Goal: Task Accomplishment & Management: Manage account settings

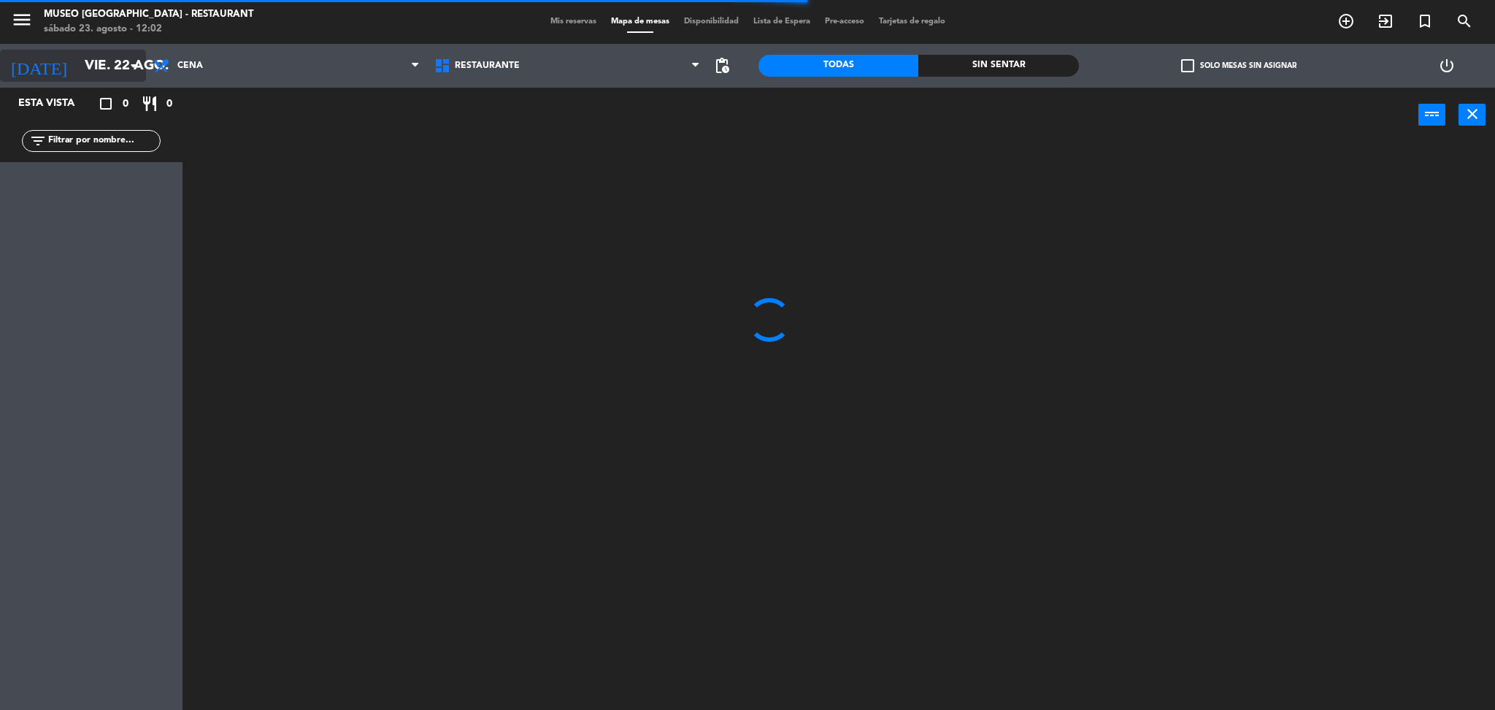
click at [77, 61] on input "vie. 22 ago." at bounding box center [165, 65] width 176 height 31
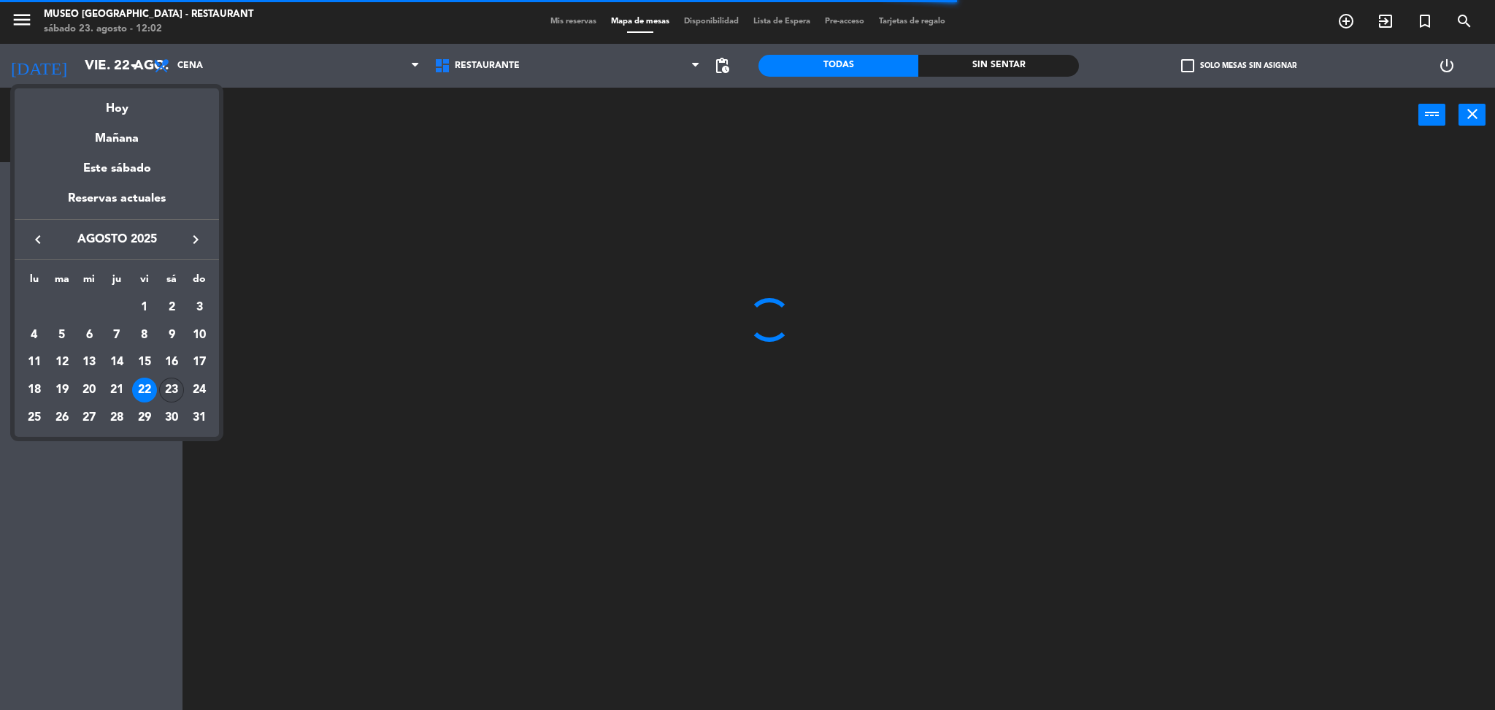
click at [165, 391] on div "23" at bounding box center [171, 389] width 25 height 25
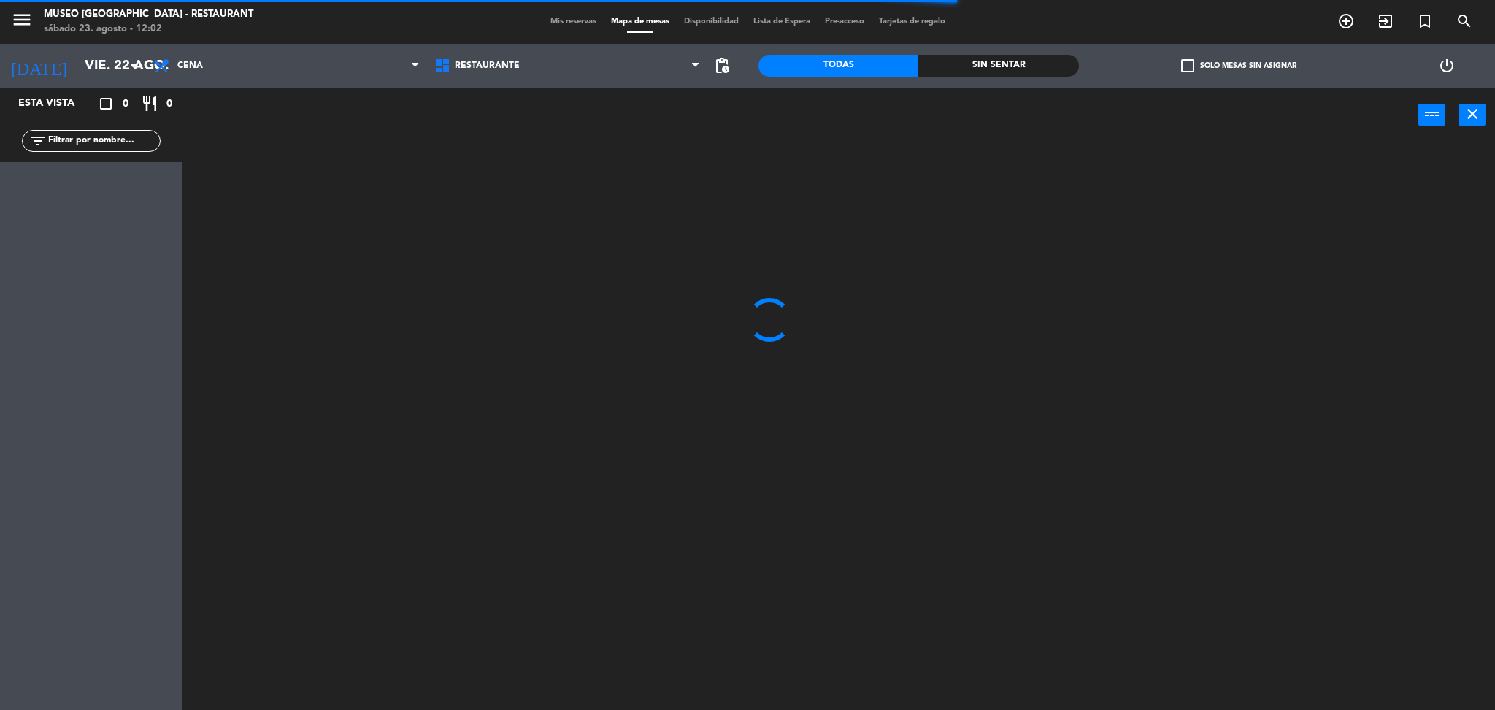
type input "sáb. 23 ago."
click at [219, 69] on span "Cena" at bounding box center [286, 66] width 281 height 32
click at [250, 138] on ng-component "menu [GEOGRAPHIC_DATA] - Restaurant sábado 23. agosto - 12:02 Mis reservas Mapa…" at bounding box center [747, 361] width 1495 height 723
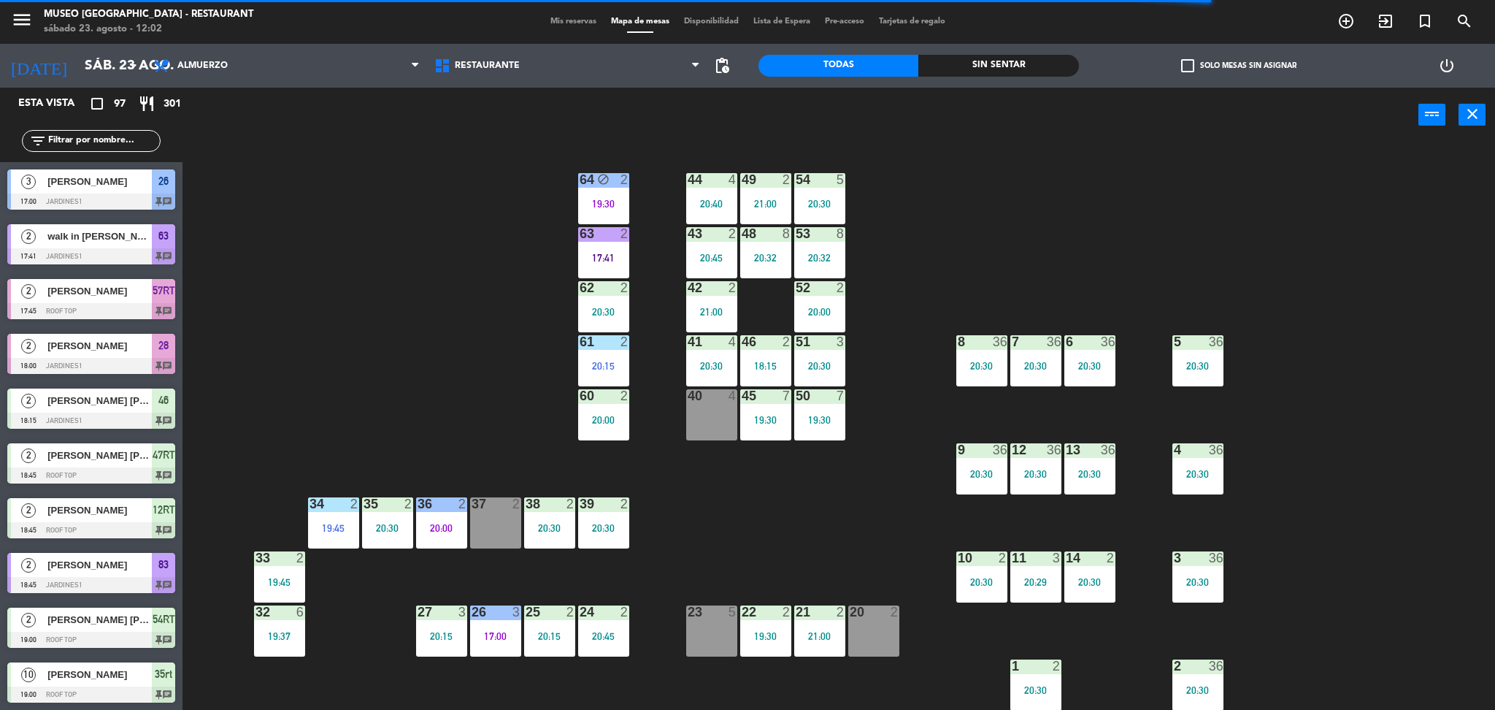
click at [147, 142] on input "text" at bounding box center [103, 141] width 113 height 16
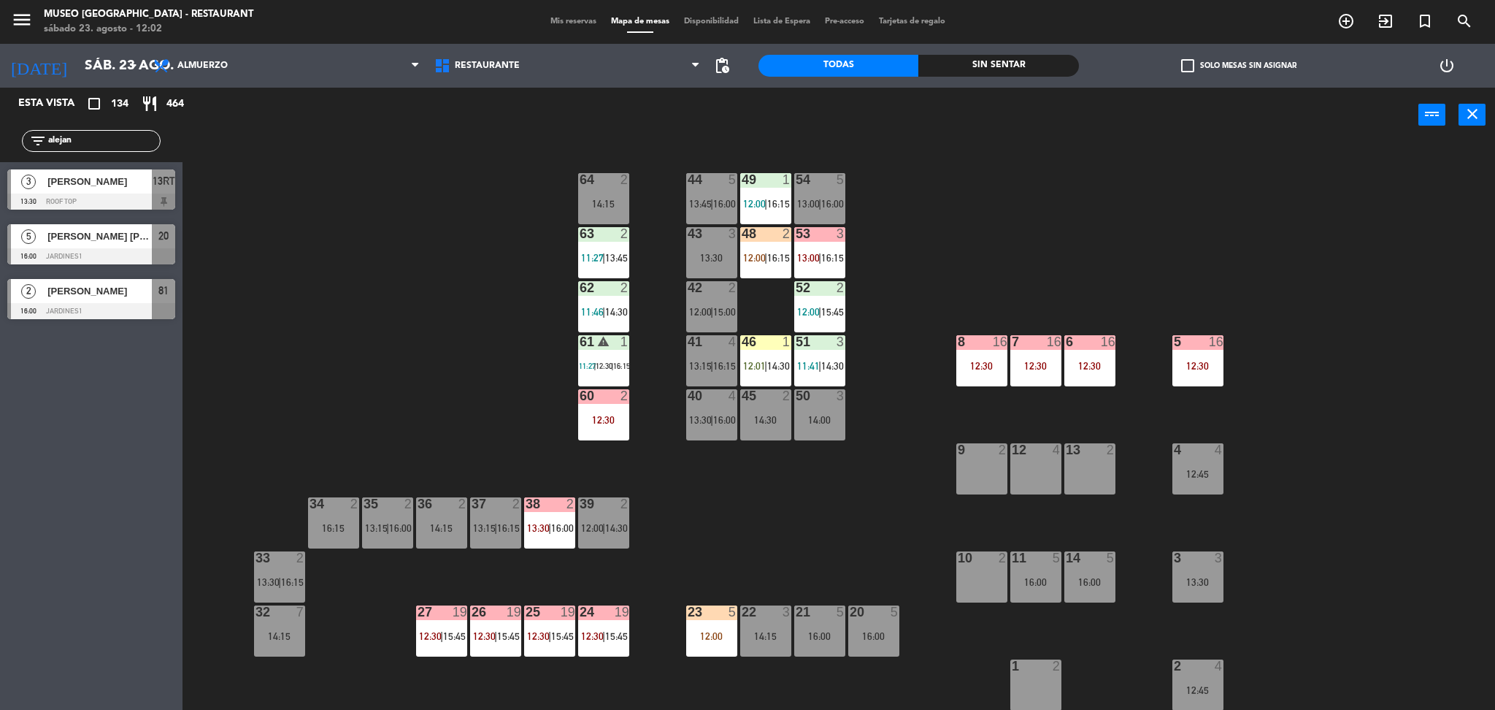
type input "alejan"
click at [404, 269] on div "44 5 13:45 | 16:00 49 1 12:00 | 16:15 54 5 13:00 | 16:00 64 2 14:15 48 2 12:00 …" at bounding box center [846, 435] width 1298 height 577
click at [117, 192] on div "[PERSON_NAME]" at bounding box center [99, 181] width 106 height 24
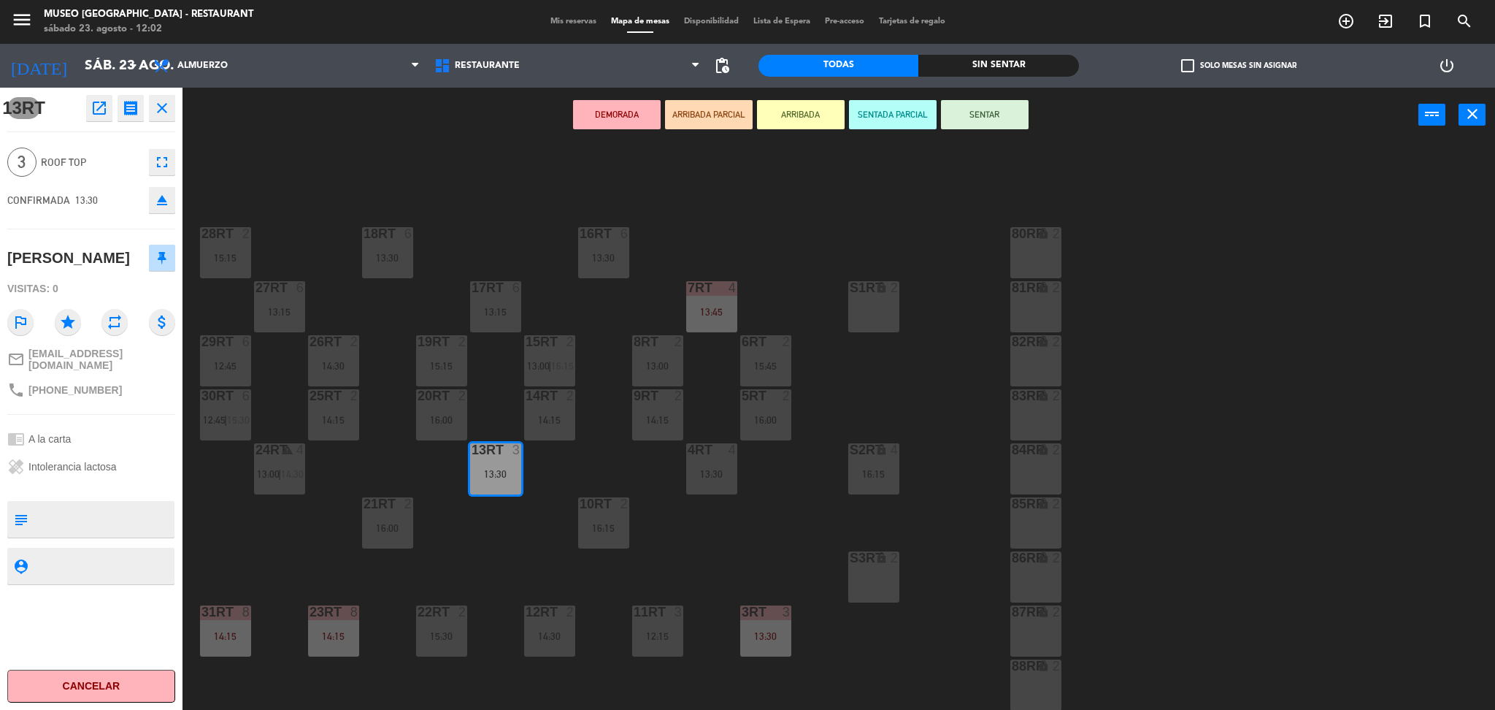
click at [161, 161] on icon "fullscreen" at bounding box center [162, 162] width 18 height 18
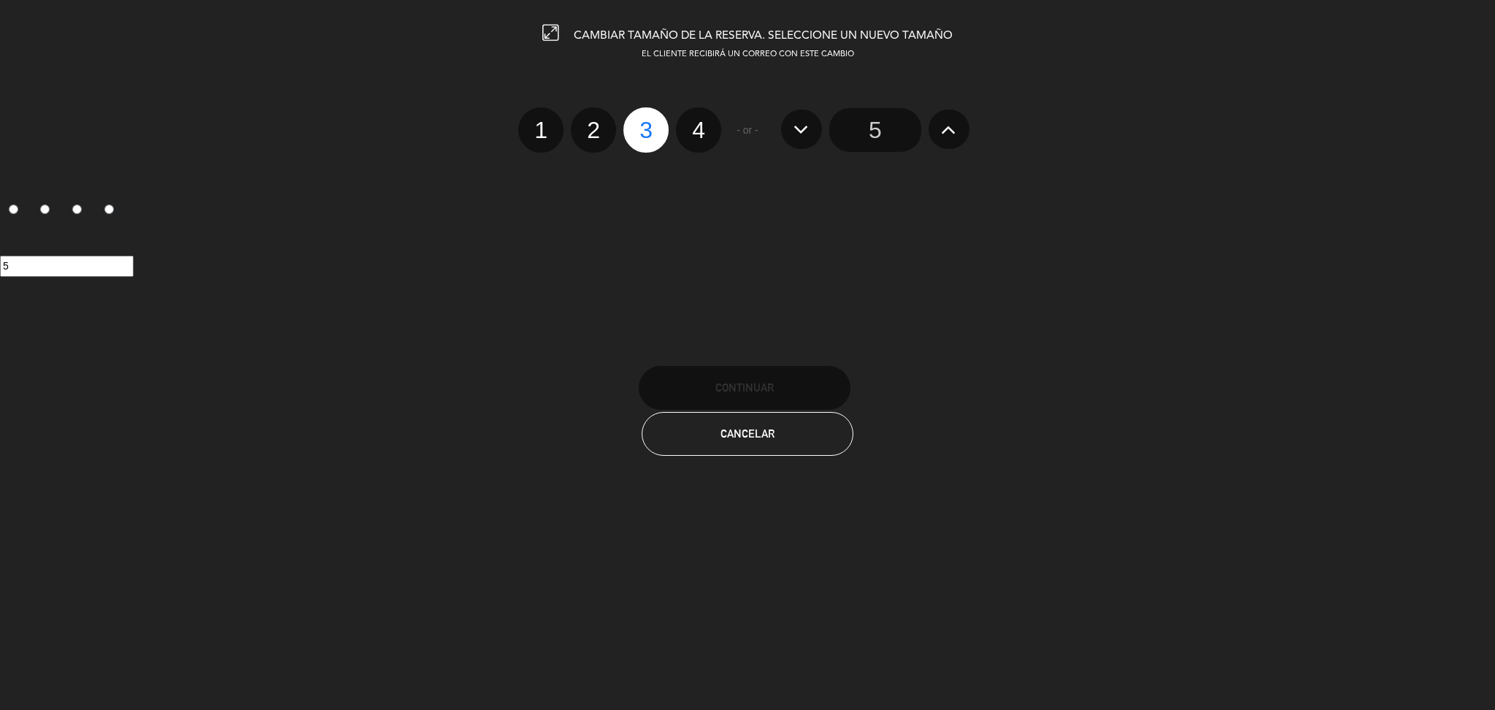
click at [652, 132] on label "4" at bounding box center [698, 129] width 45 height 45
click at [652, 122] on input "4" at bounding box center [696, 116] width 9 height 9
radio input "true"
radio input "false"
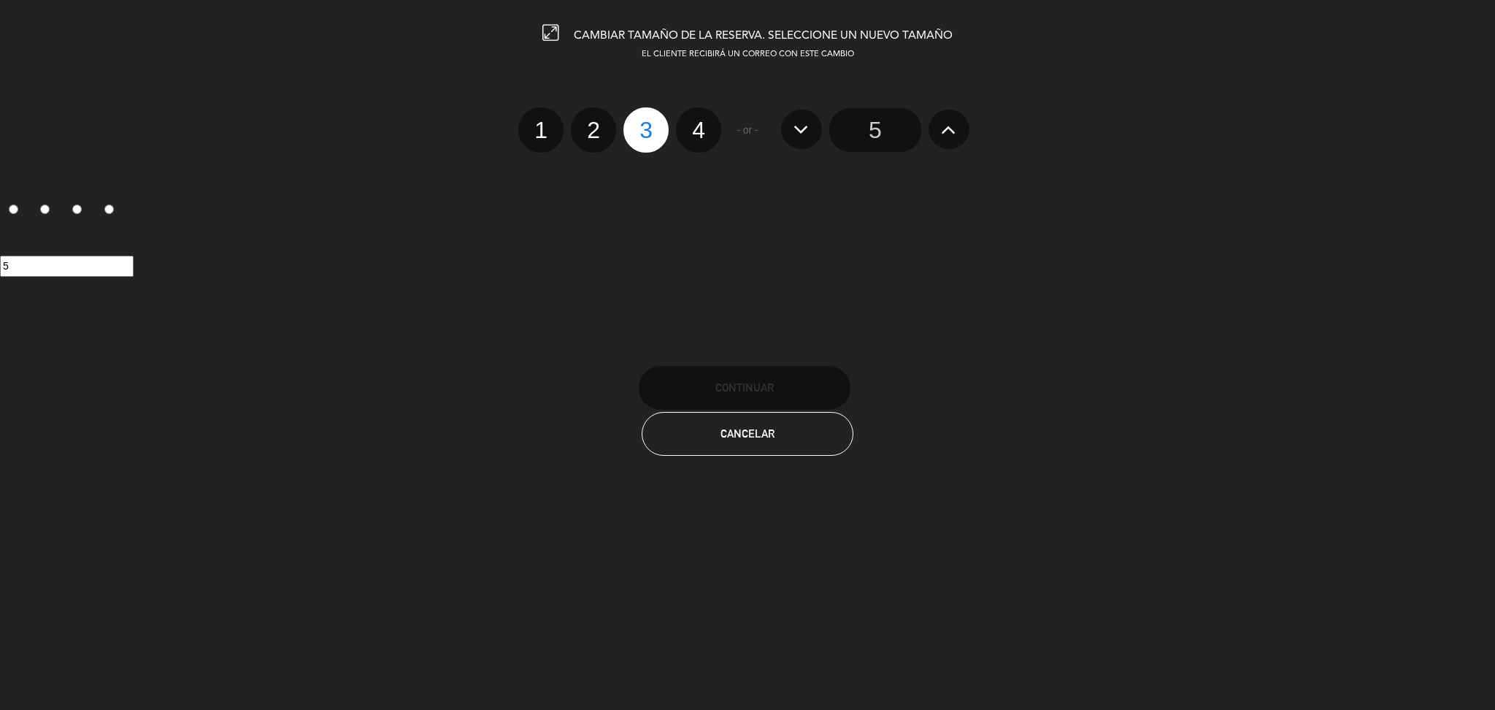
radio input "false"
radio input "true"
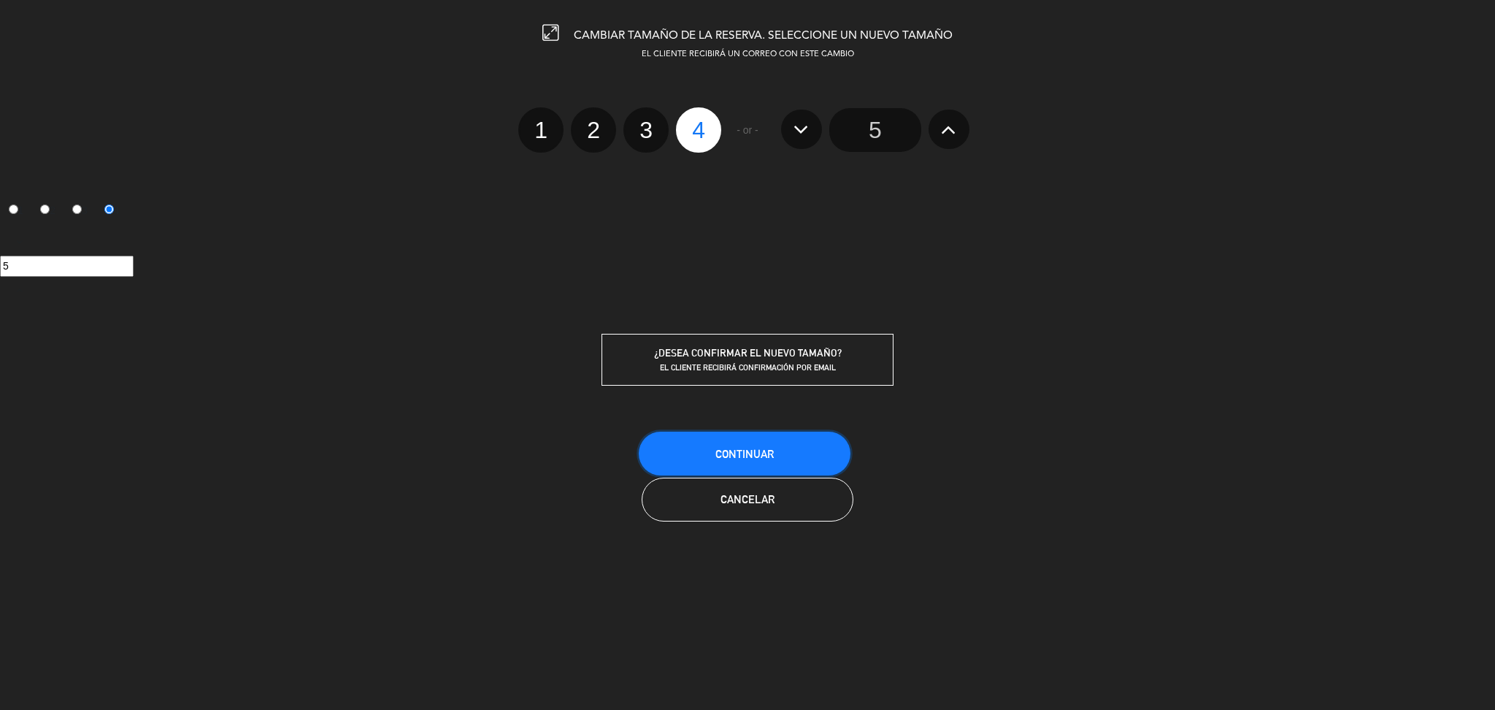
click at [652, 442] on button "Continuar" at bounding box center [745, 453] width 212 height 44
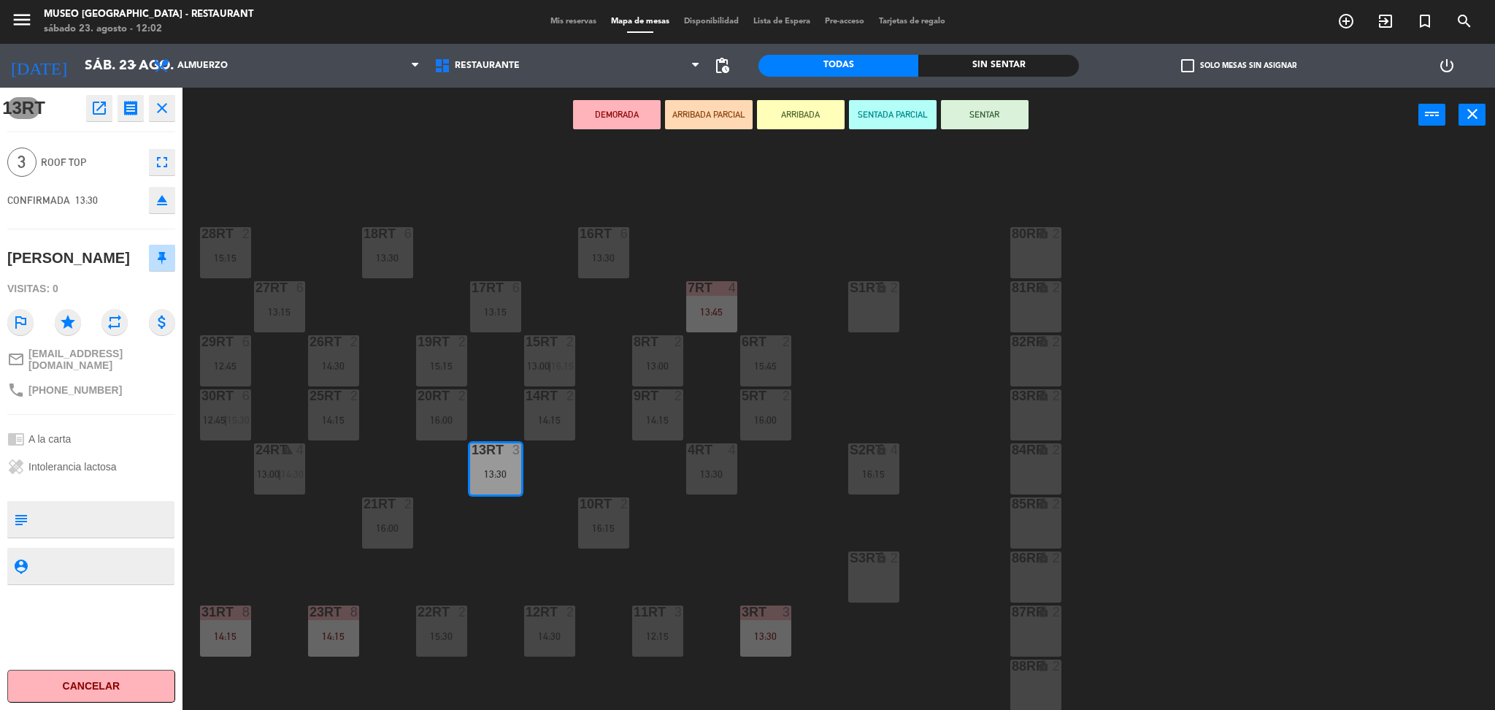
click at [329, 181] on div "18RT 6 13:30 16RT 6 13:30 28RT 2 15:15 80RR lock 2 27RT 6 13:15 7RT 4 13:45 S1R…" at bounding box center [846, 435] width 1298 height 577
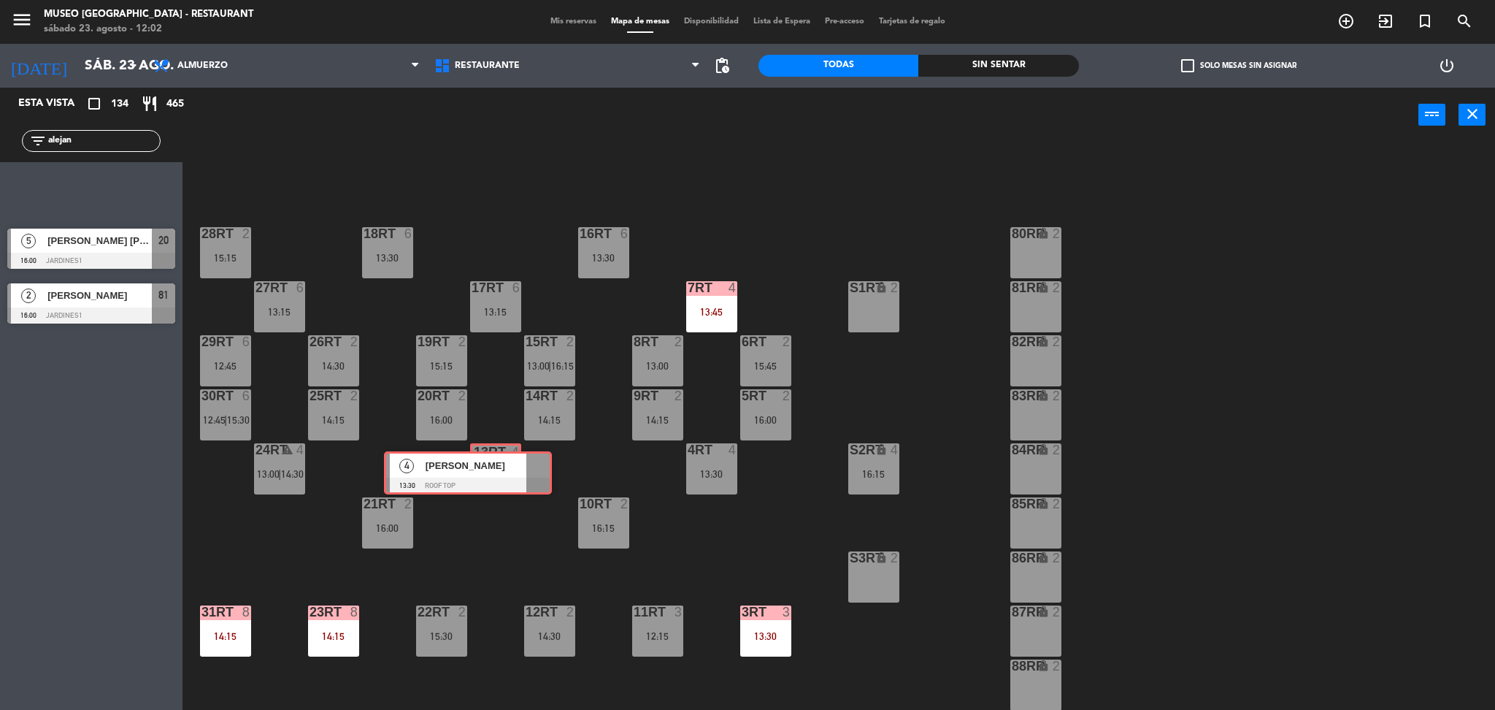
drag, startPoint x: 128, startPoint y: 181, endPoint x: 504, endPoint y: 463, distance: 469.3
click at [504, 463] on div "Esta vista crop_square 134 restaurant 465 filter_list alejan 4 [PERSON_NAME] 13…" at bounding box center [747, 406] width 1495 height 636
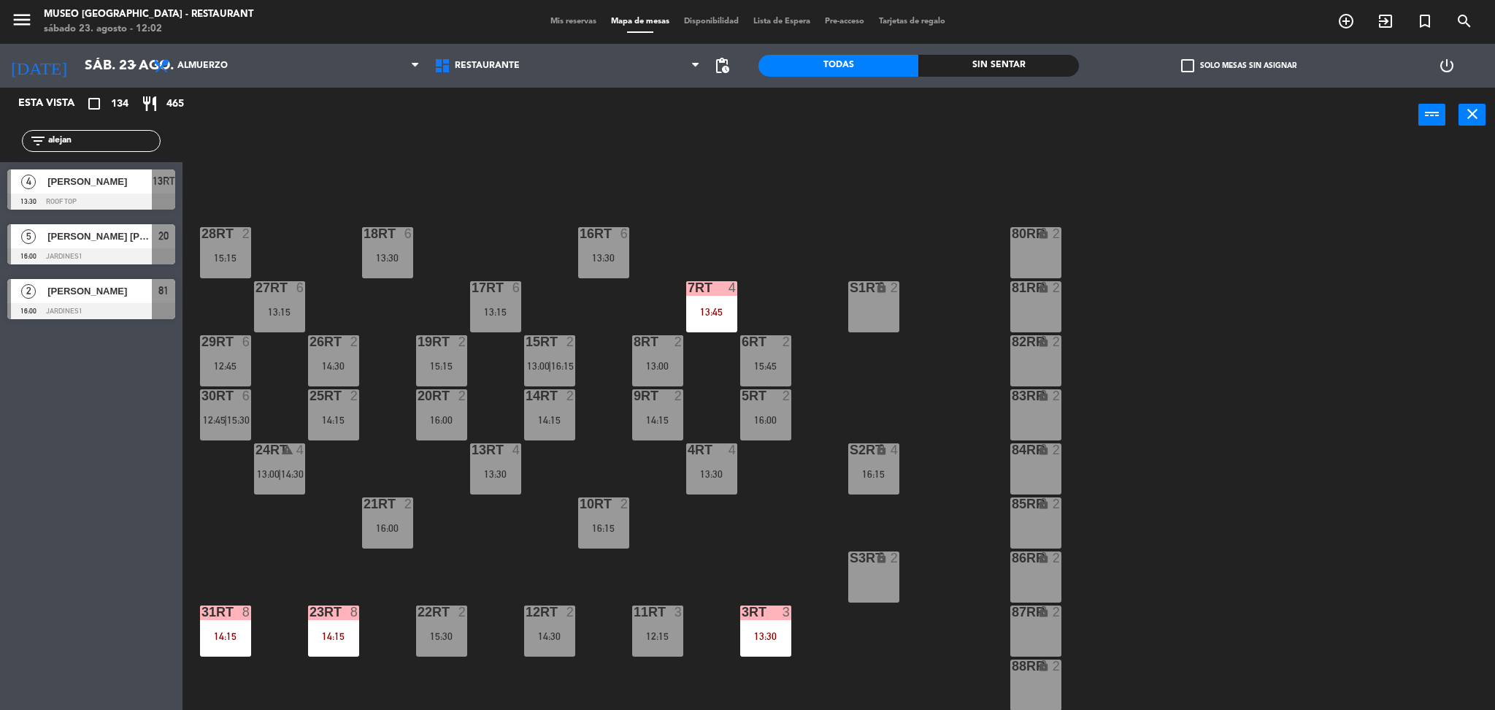
click at [495, 456] on div "13RT 4" at bounding box center [495, 450] width 51 height 15
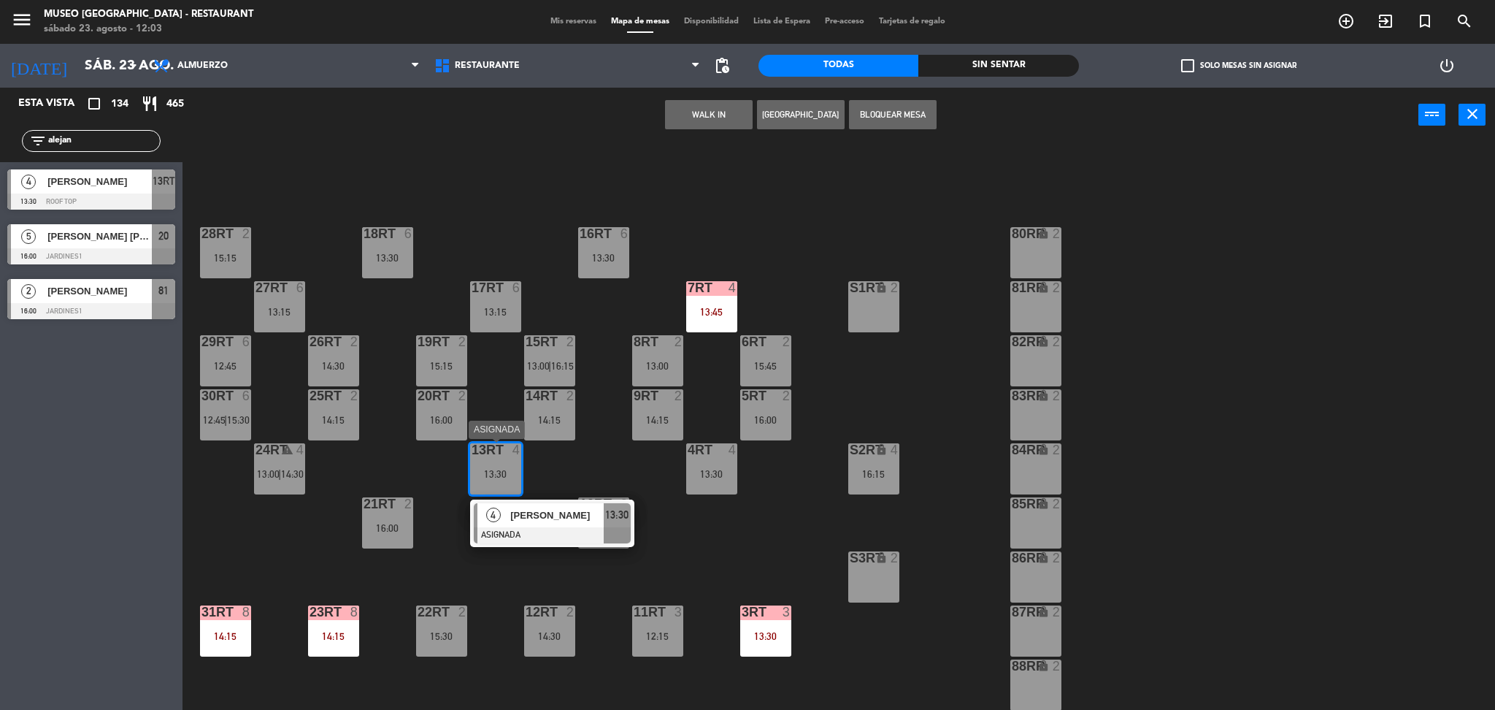
click at [554, 527] on div at bounding box center [552, 535] width 157 height 16
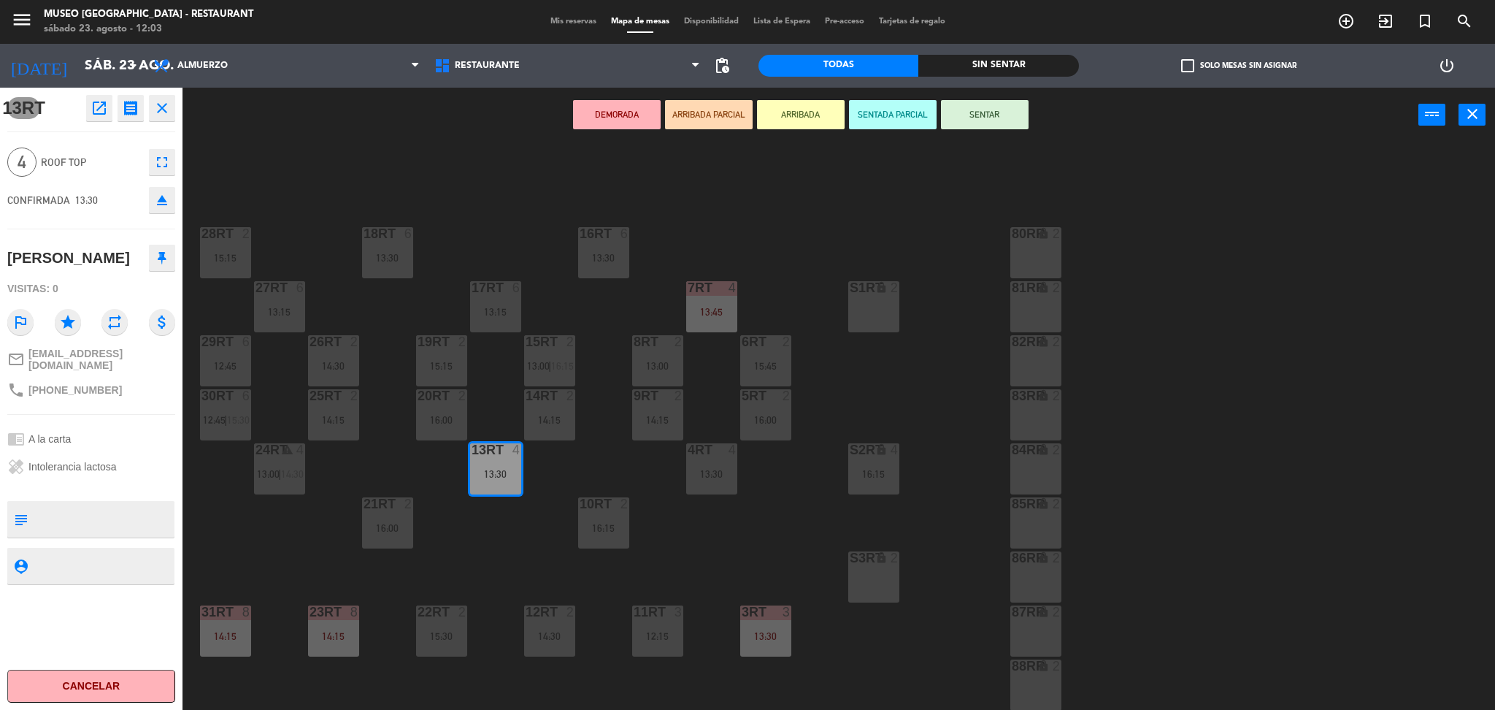
click at [60, 519] on textarea at bounding box center [103, 519] width 139 height 31
type textarea "l"
type textarea "e"
type textarea "en museo, llegaron 12:03"
click at [142, 432] on div "chrome_reader_mode A la carta" at bounding box center [91, 439] width 168 height 28
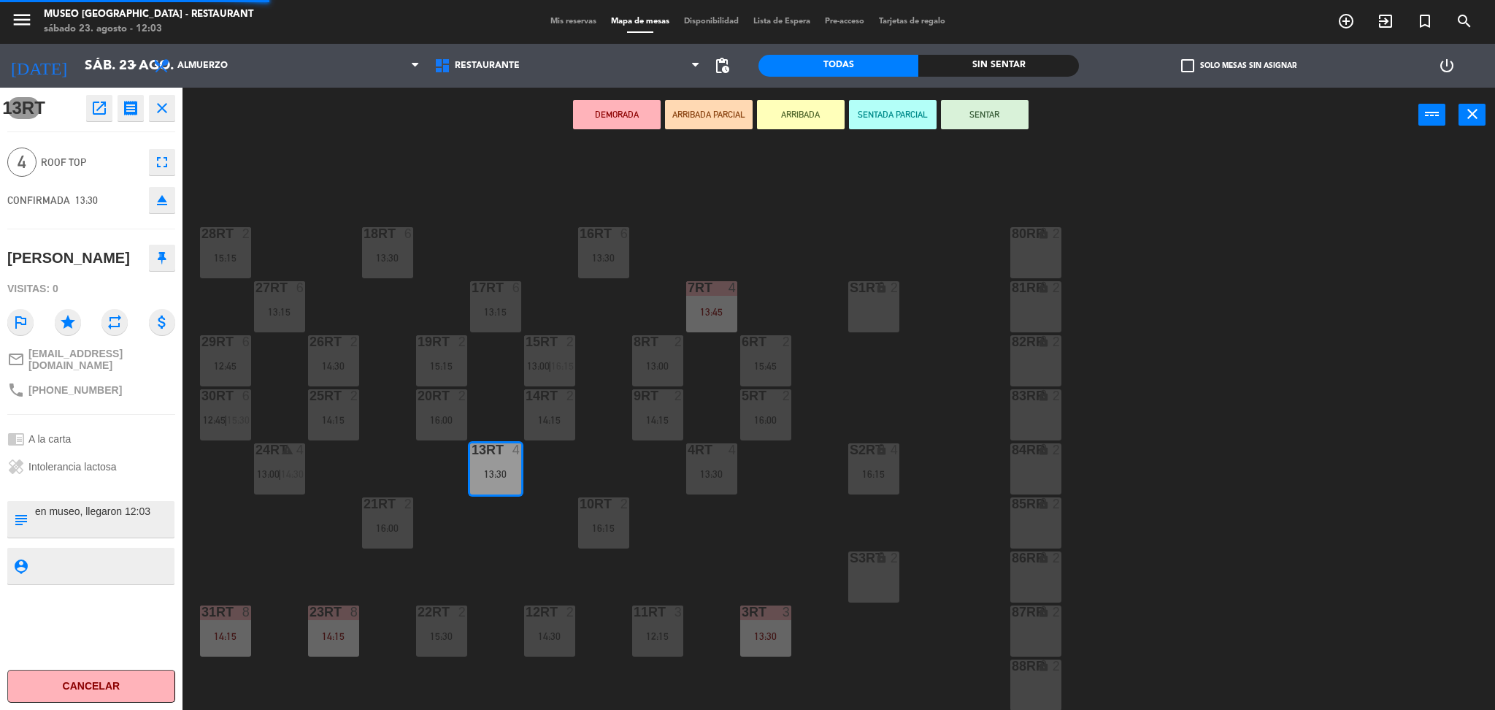
click at [142, 432] on div "chrome_reader_mode A la carta" at bounding box center [91, 439] width 168 height 28
click at [652, 108] on button "ARRIBADA PARCIAL" at bounding box center [709, 114] width 88 height 29
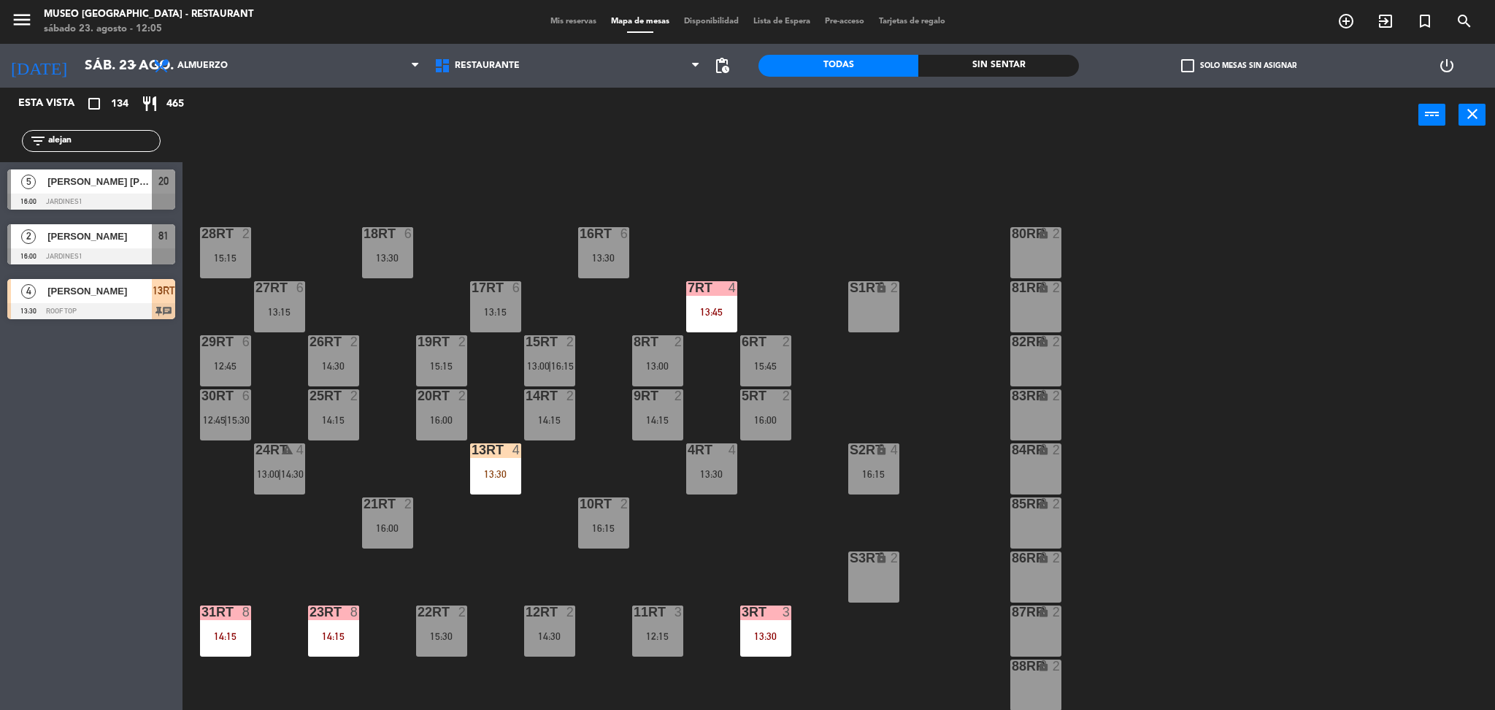
click at [136, 143] on input "alejan" at bounding box center [103, 141] width 113 height 16
